Goal: Register for event/course

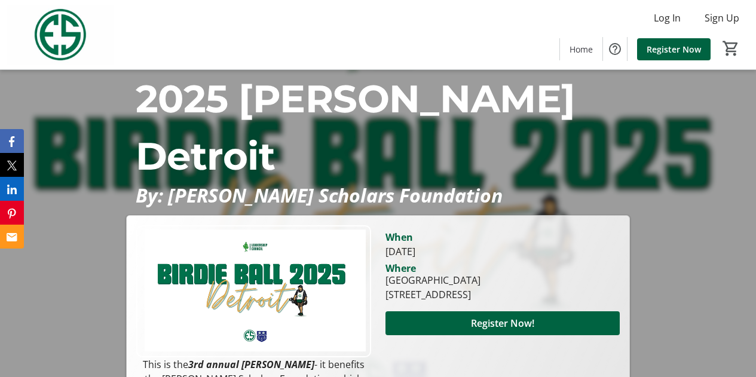
scroll to position [374, 0]
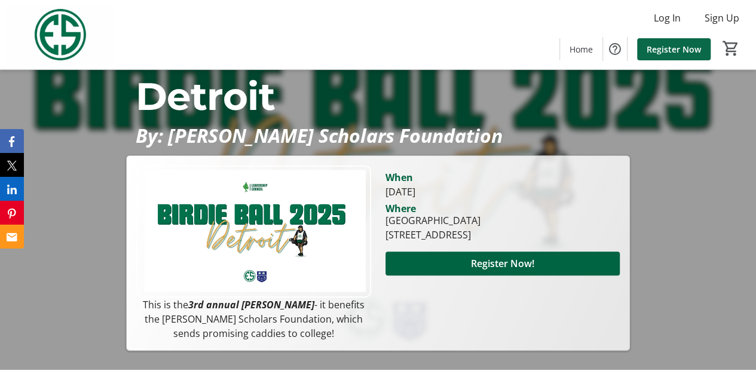
click at [669, 47] on span "Register Now" at bounding box center [674, 49] width 54 height 13
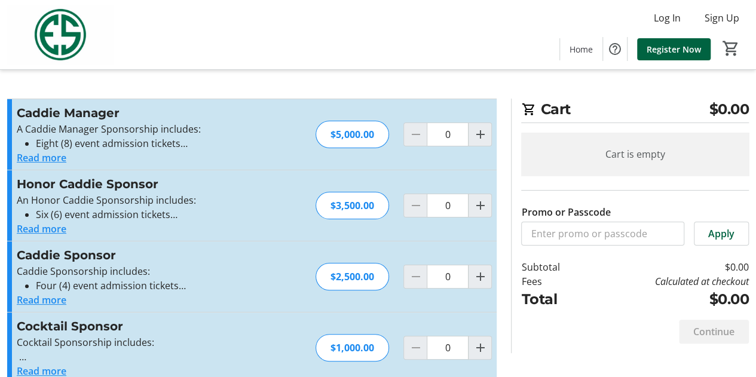
scroll to position [161, 0]
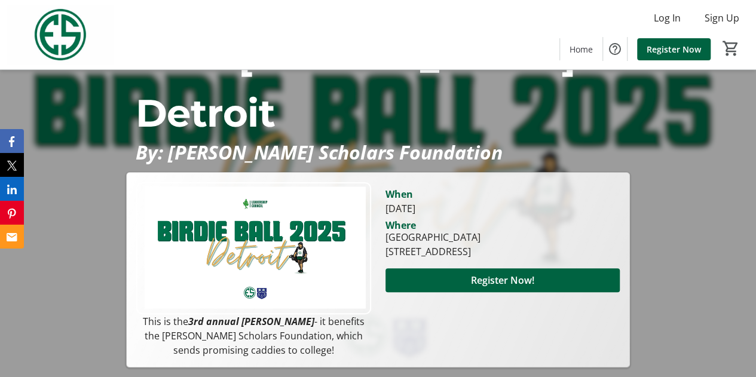
scroll to position [120, 0]
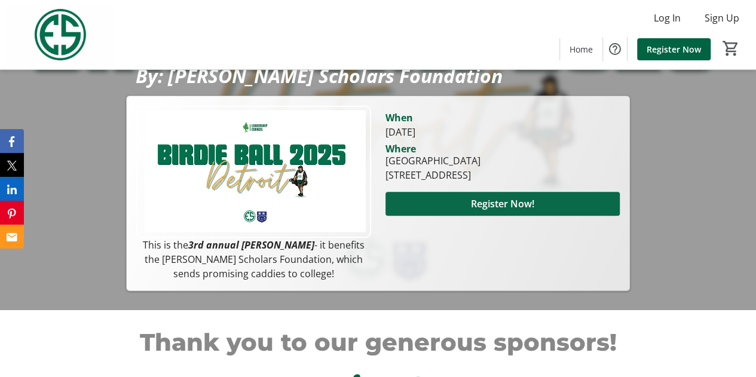
click at [497, 197] on span "Register Now!" at bounding box center [502, 204] width 63 height 14
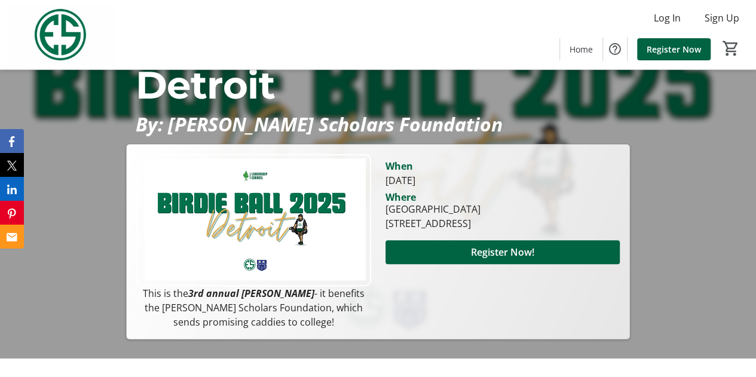
scroll to position [60, 0]
